Goal: Transaction & Acquisition: Purchase product/service

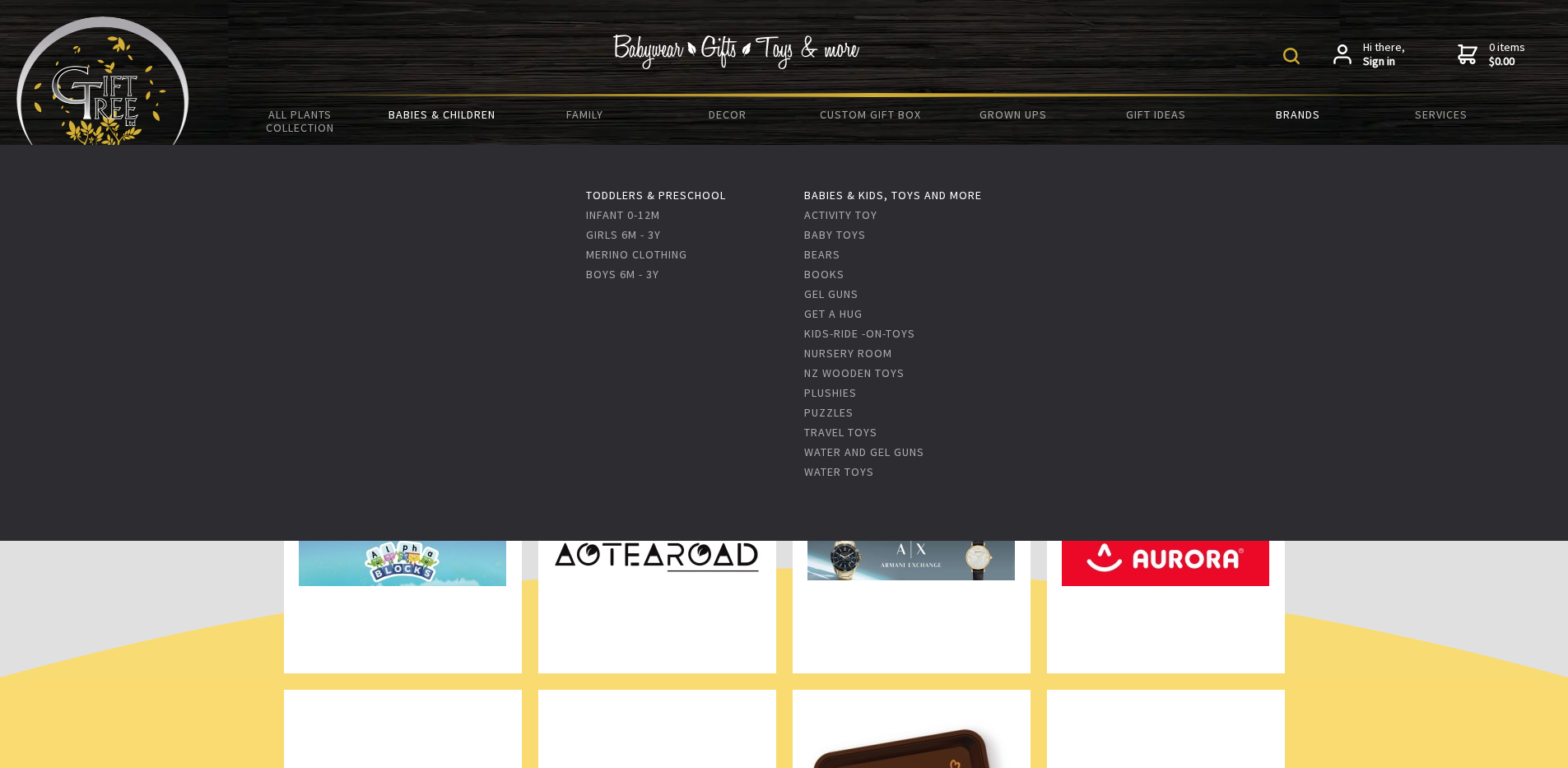
click at [445, 112] on link "Babies & Children" at bounding box center [442, 115] width 142 height 34
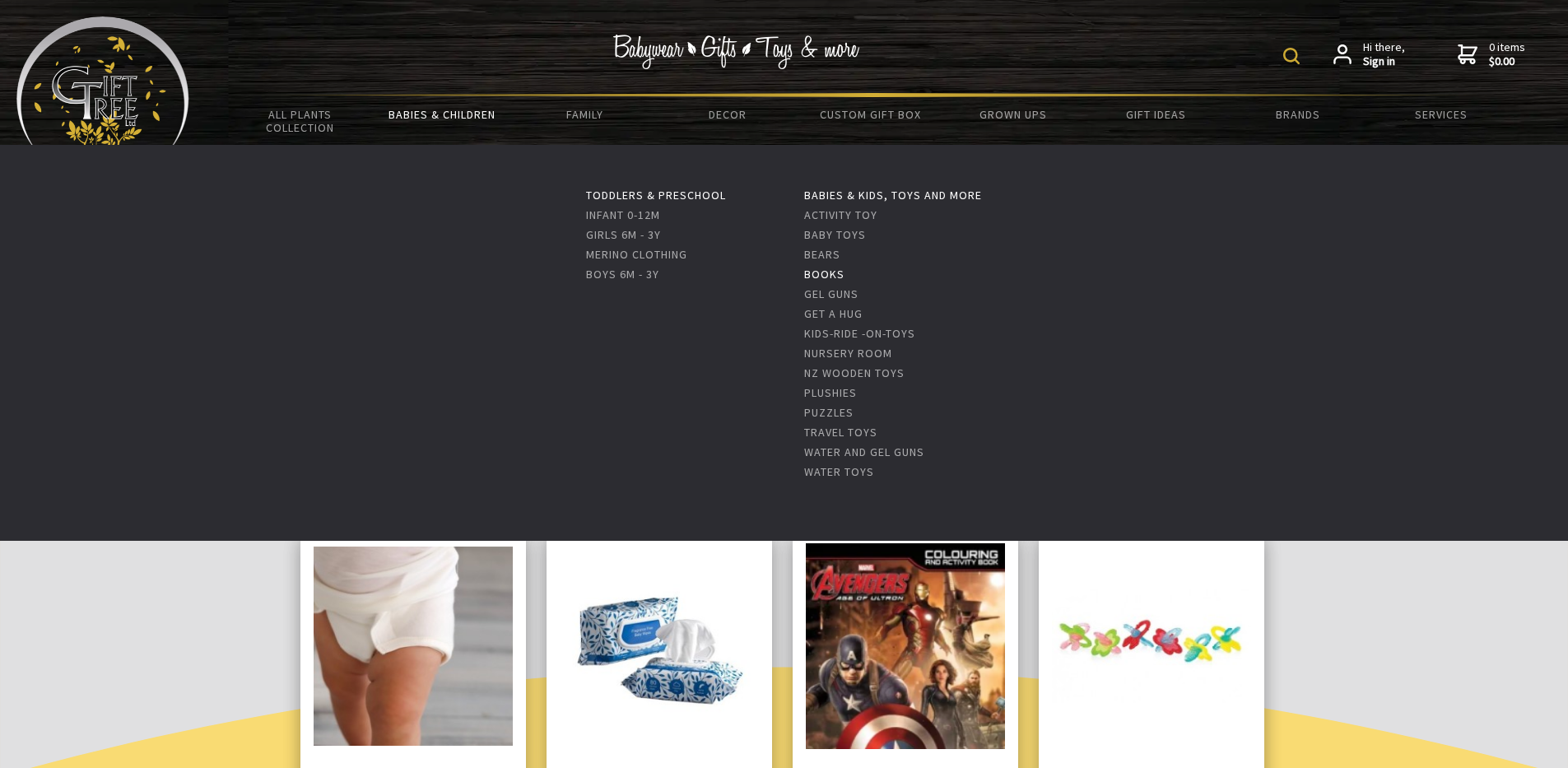
click at [830, 273] on link "Books" at bounding box center [824, 274] width 40 height 15
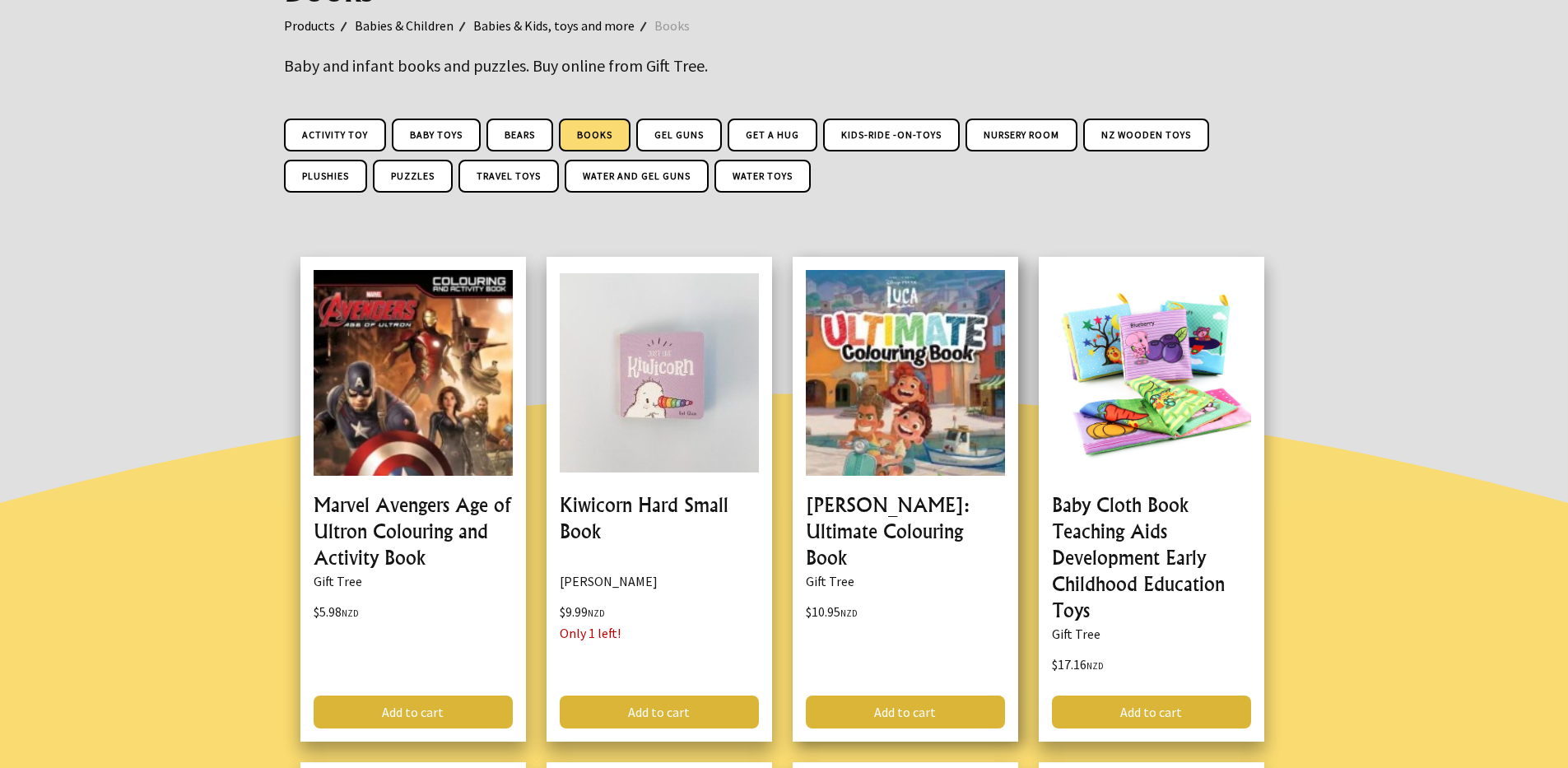
scroll to position [247, 0]
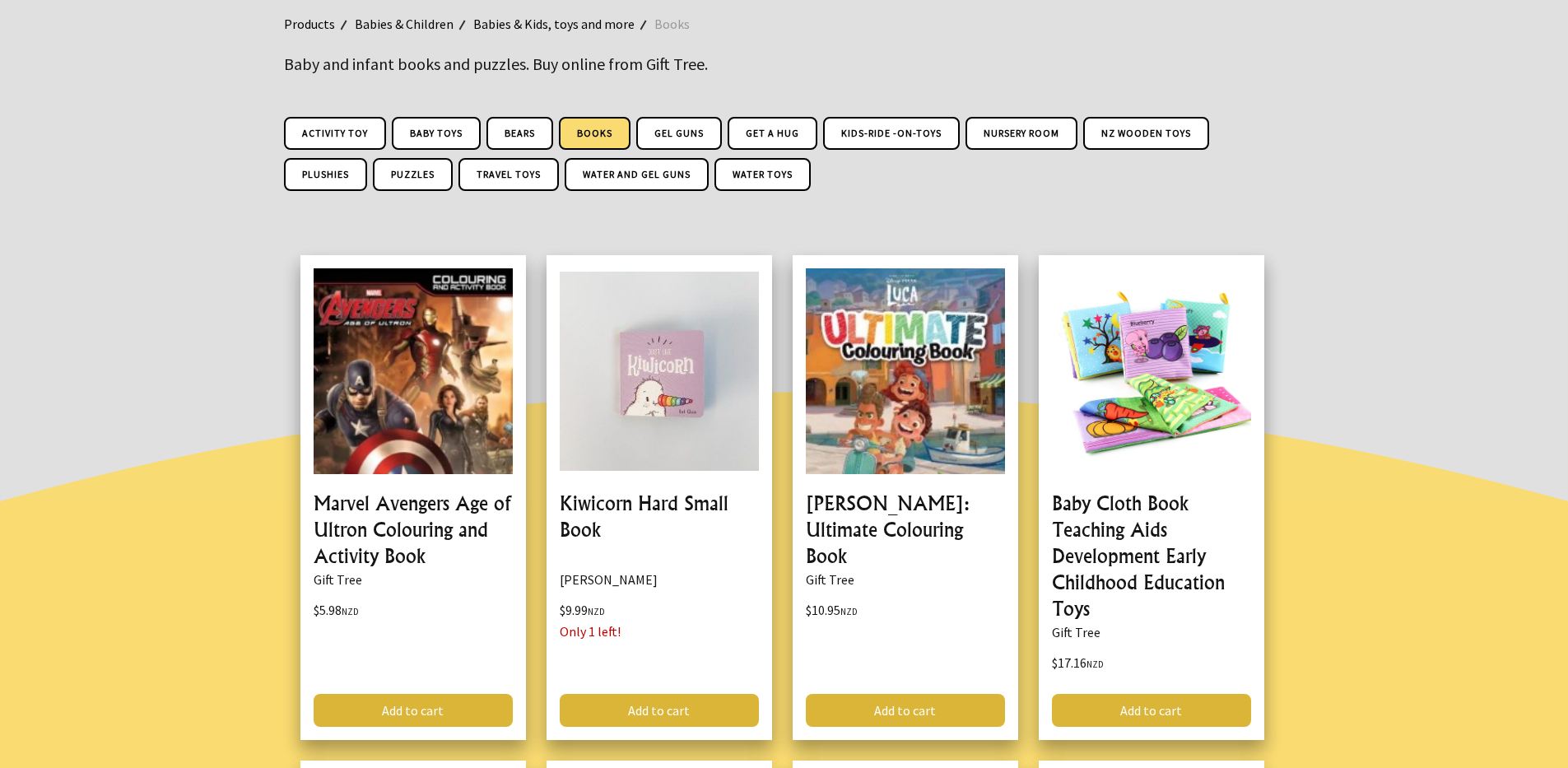
click at [417, 19] on link "Babies & Children" at bounding box center [414, 23] width 119 height 22
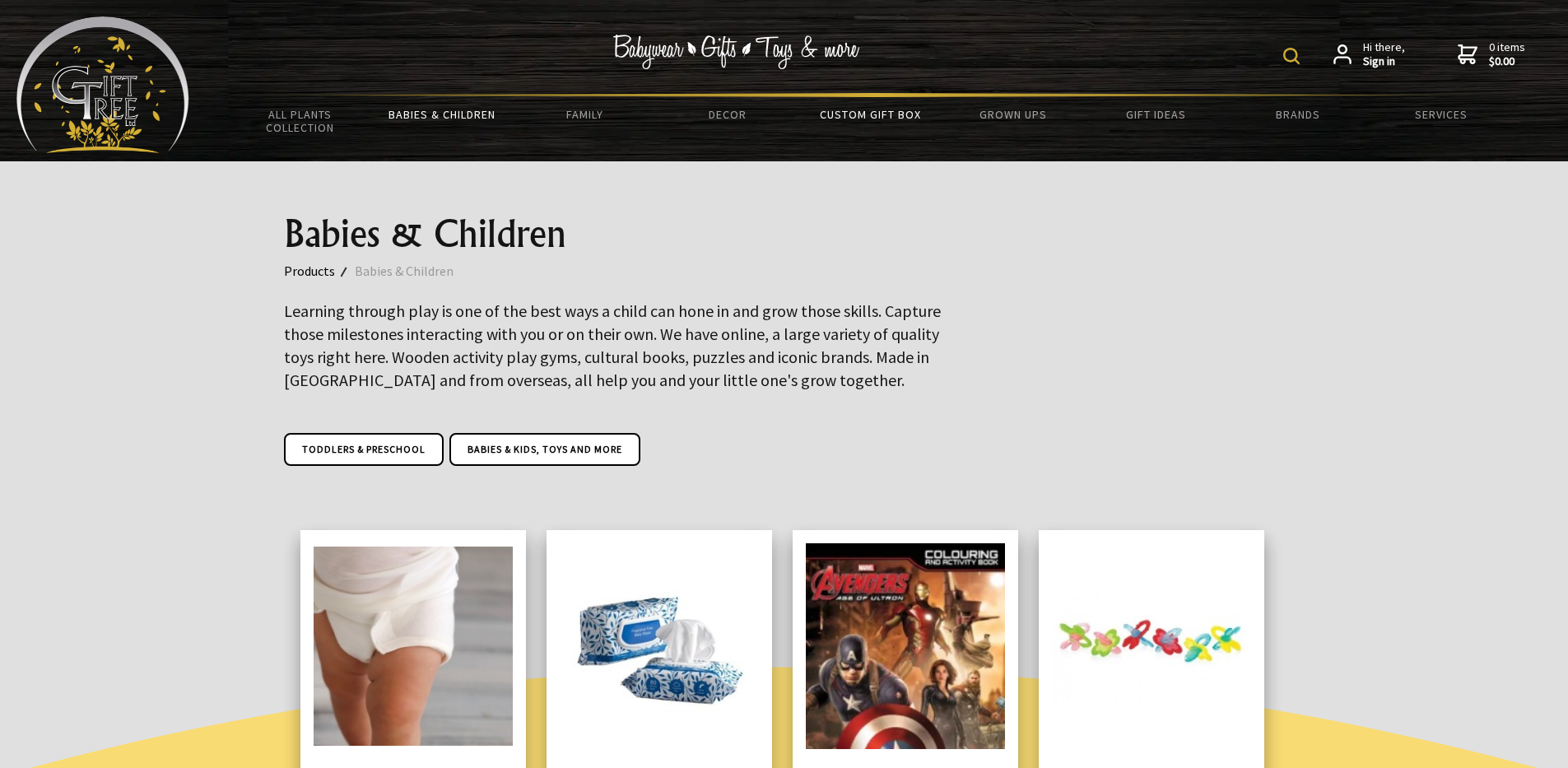
click at [836, 116] on link "Custom Gift Box" at bounding box center [870, 115] width 142 height 34
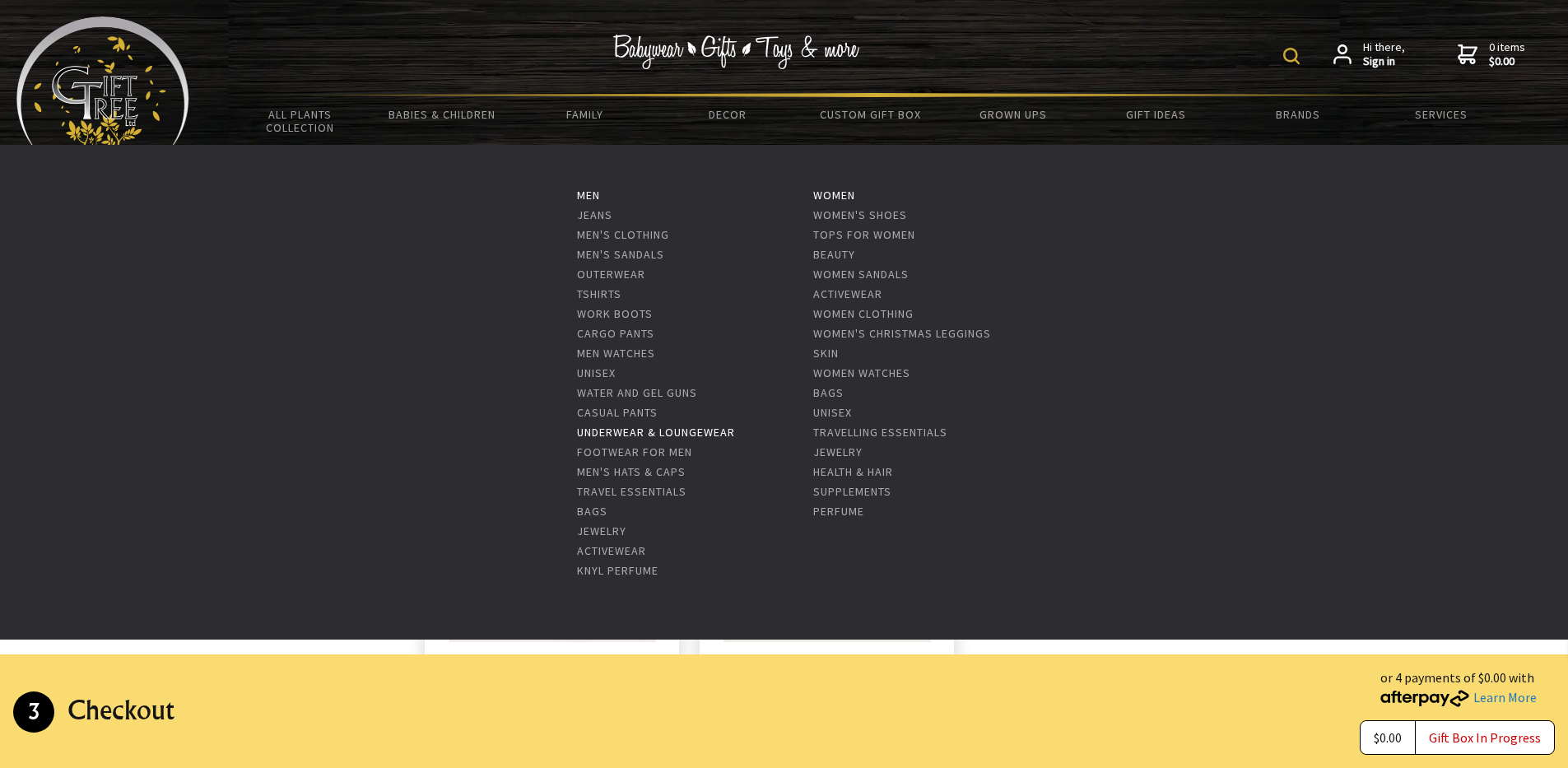
click at [666, 431] on link "Underwear & Loungewear" at bounding box center [656, 431] width 158 height 15
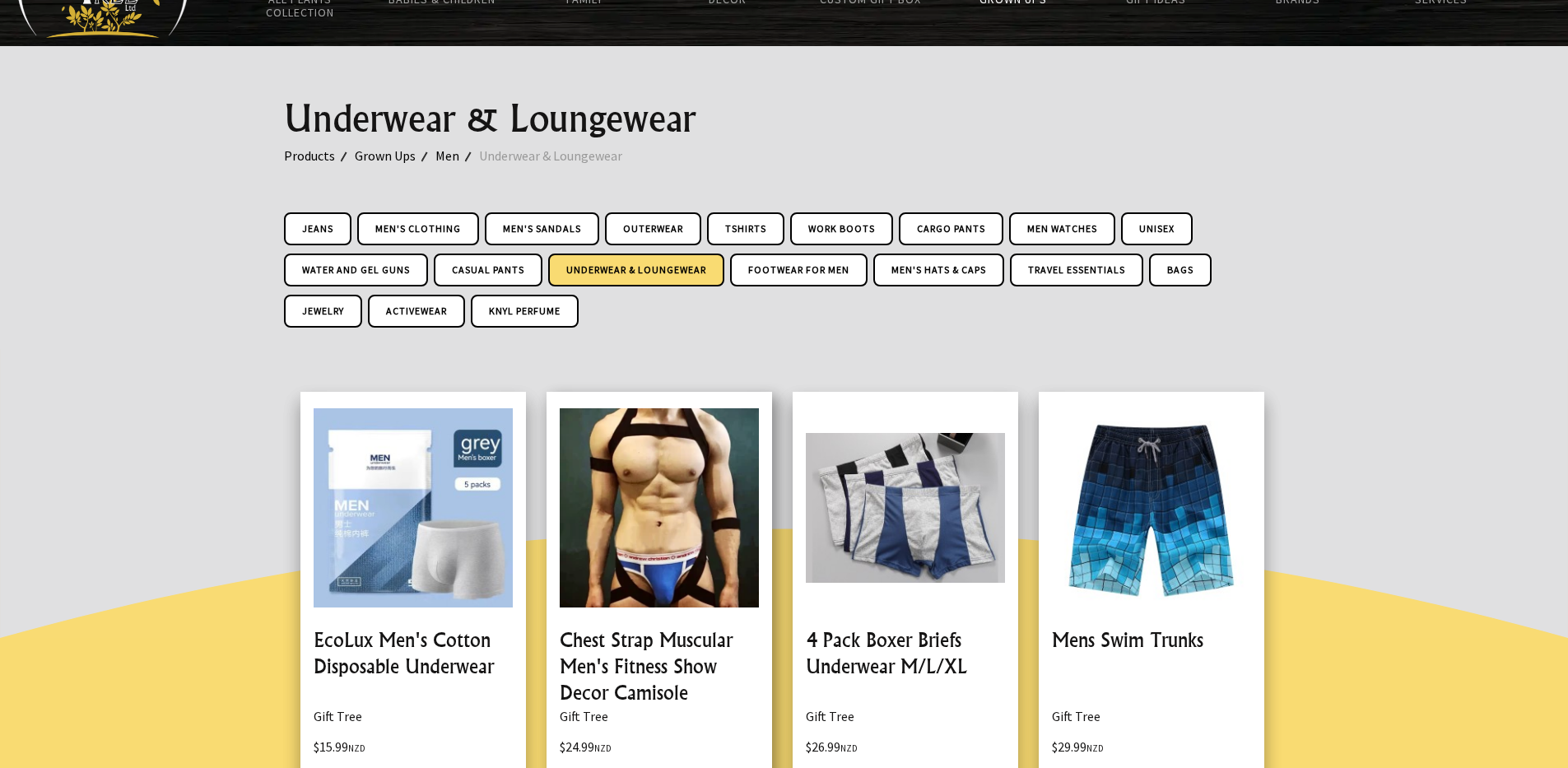
scroll to position [83, 0]
